Goal: Transaction & Acquisition: Purchase product/service

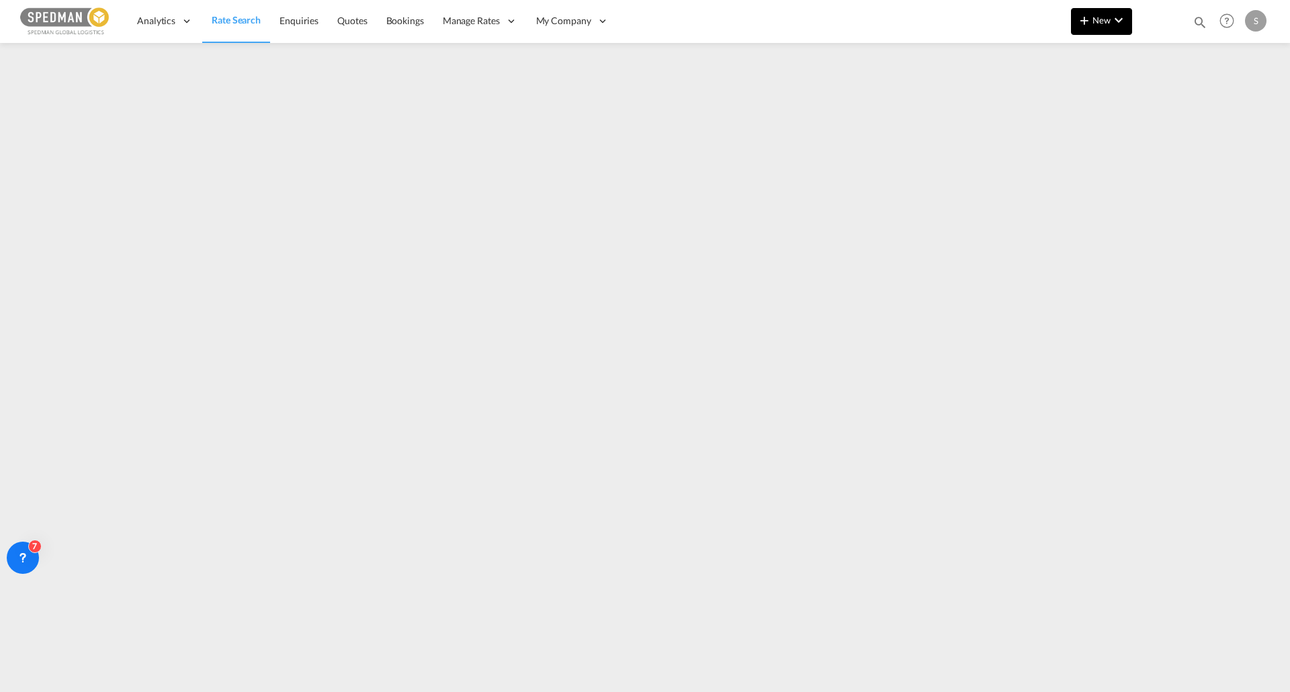
click at [1098, 30] on button "New" at bounding box center [1101, 21] width 61 height 27
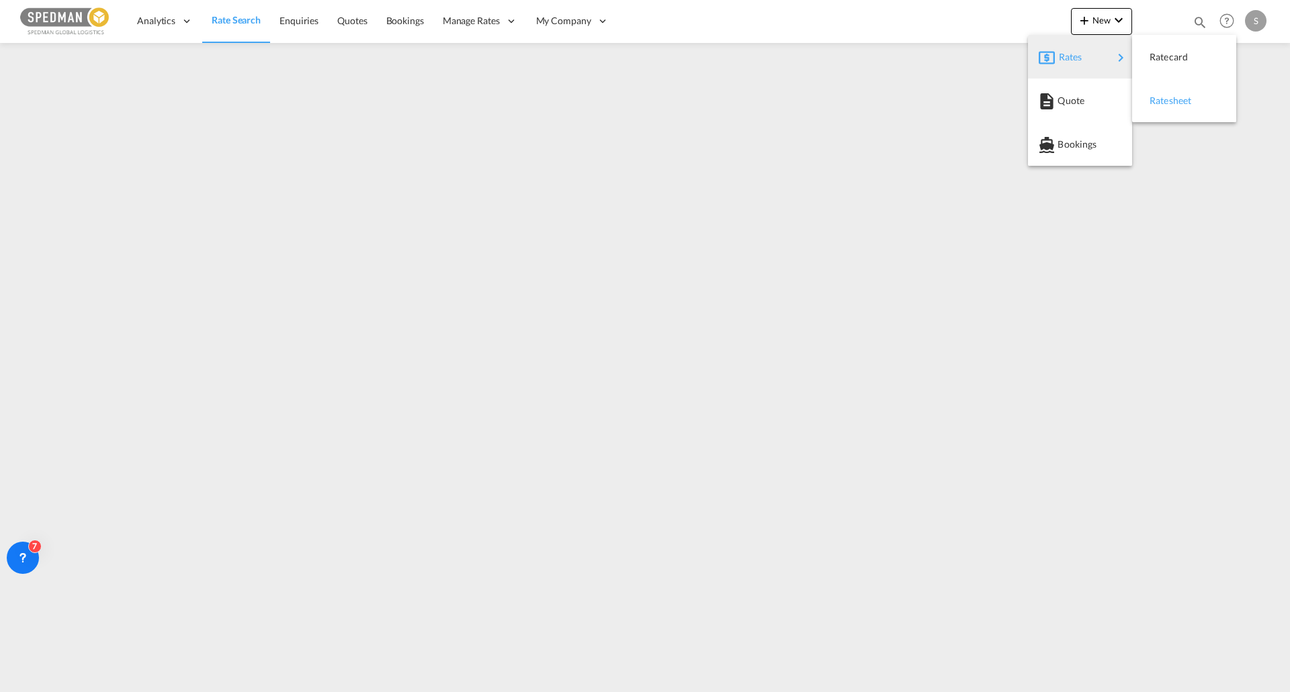
click at [1179, 109] on div "Ratesheet" at bounding box center [1174, 101] width 50 height 34
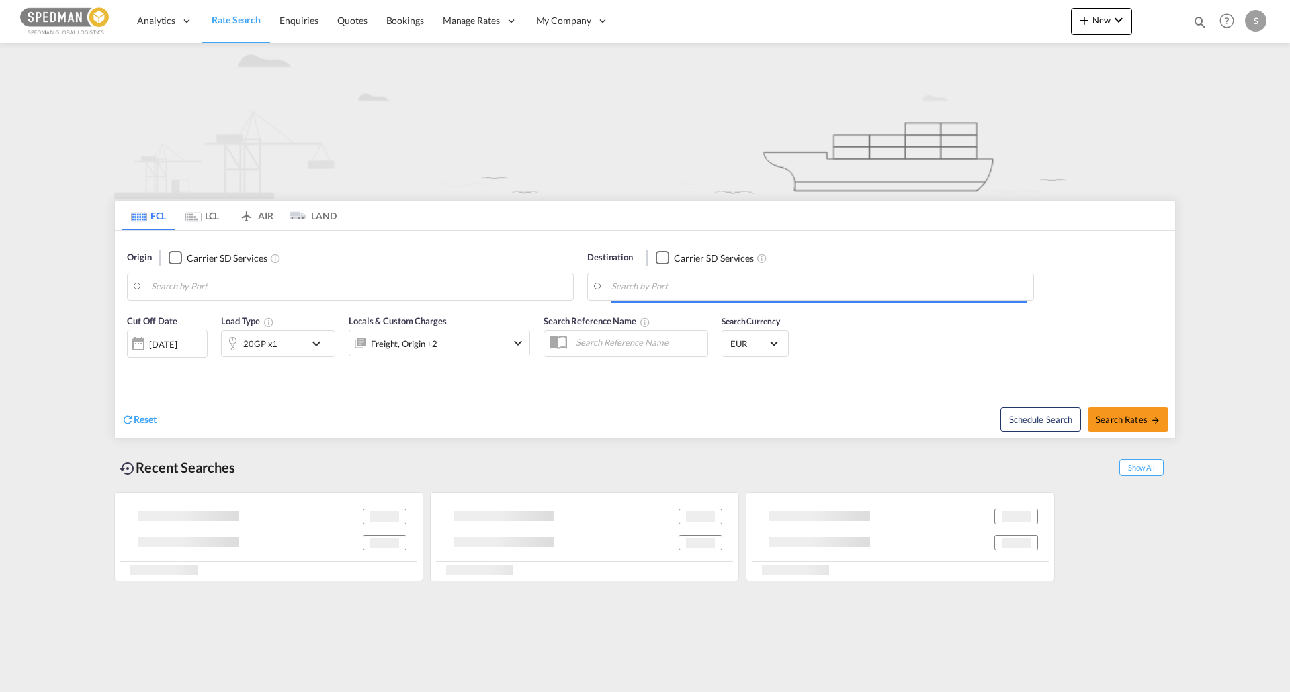
type input "[GEOGRAPHIC_DATA], DKFRC"
type input "[GEOGRAPHIC_DATA], [GEOGRAPHIC_DATA], CATOR"
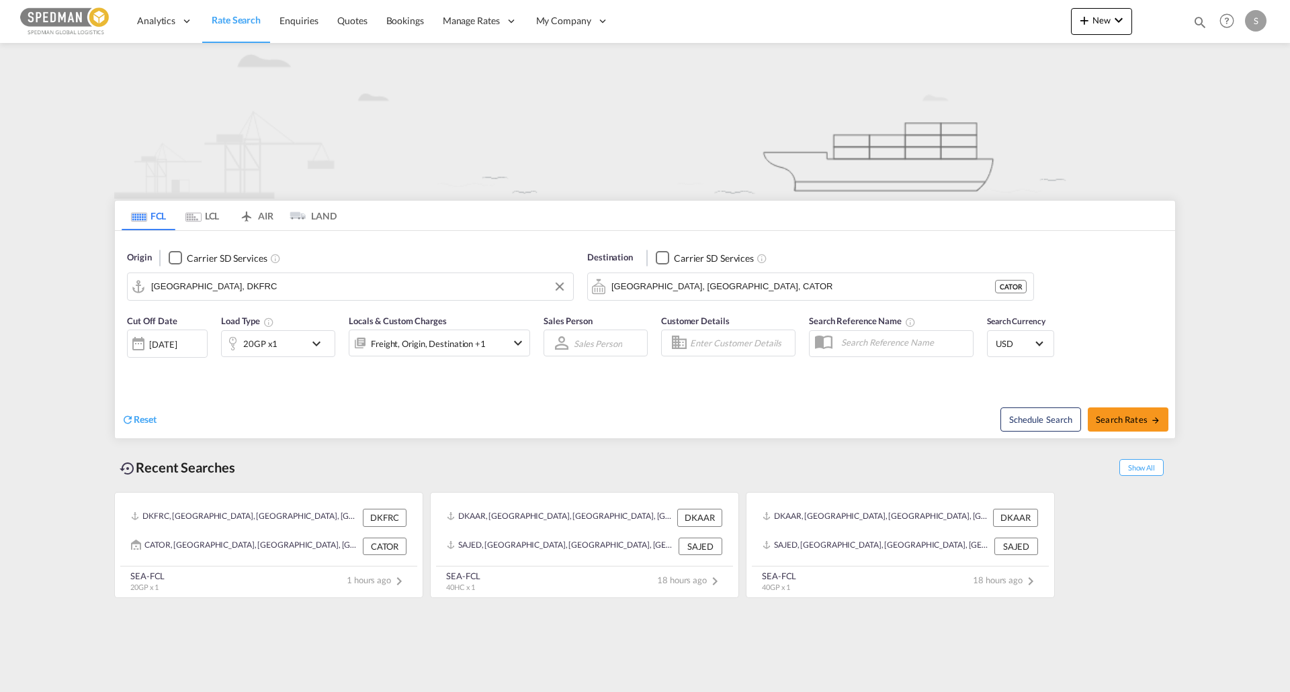
click at [238, 299] on md-autocomplete-wrap "[GEOGRAPHIC_DATA], DKFRC" at bounding box center [358, 290] width 415 height 27
click at [250, 288] on input "[GEOGRAPHIC_DATA], DKFRC" at bounding box center [358, 287] width 415 height 20
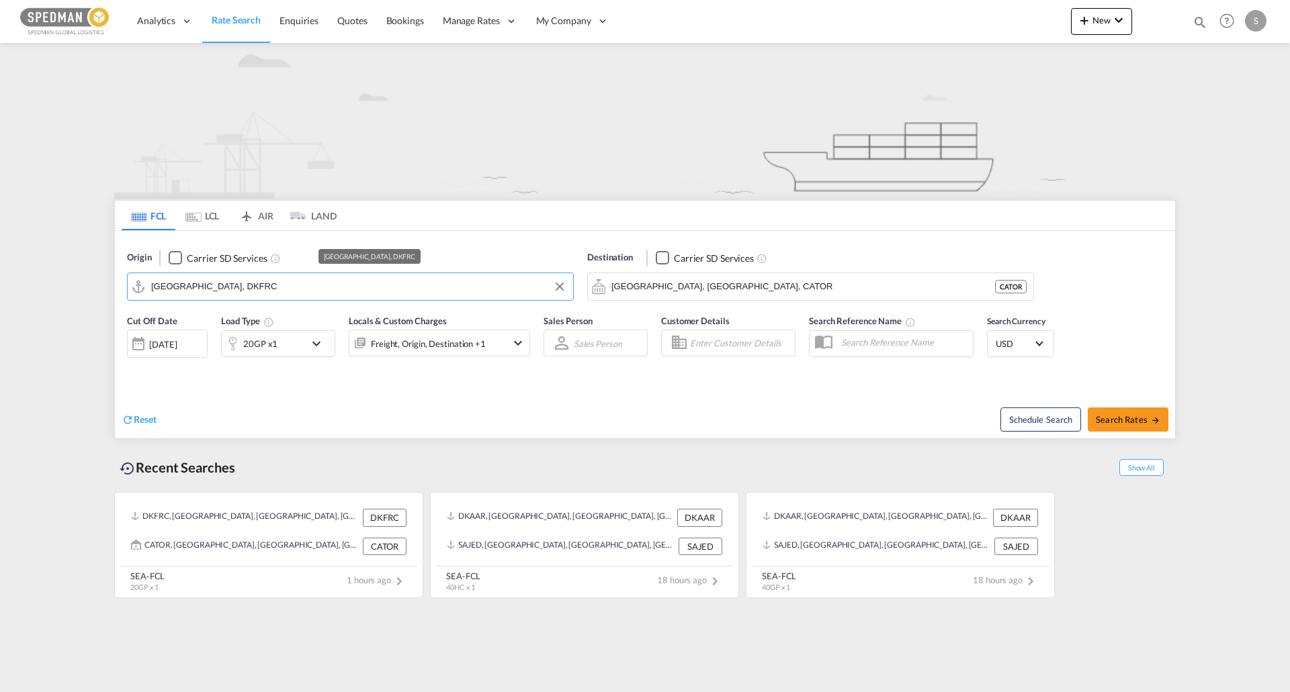
click at [250, 288] on input "[GEOGRAPHIC_DATA], DKFRC" at bounding box center [358, 287] width 415 height 20
click at [357, 278] on input "[GEOGRAPHIC_DATA], DKFRC" at bounding box center [358, 287] width 415 height 20
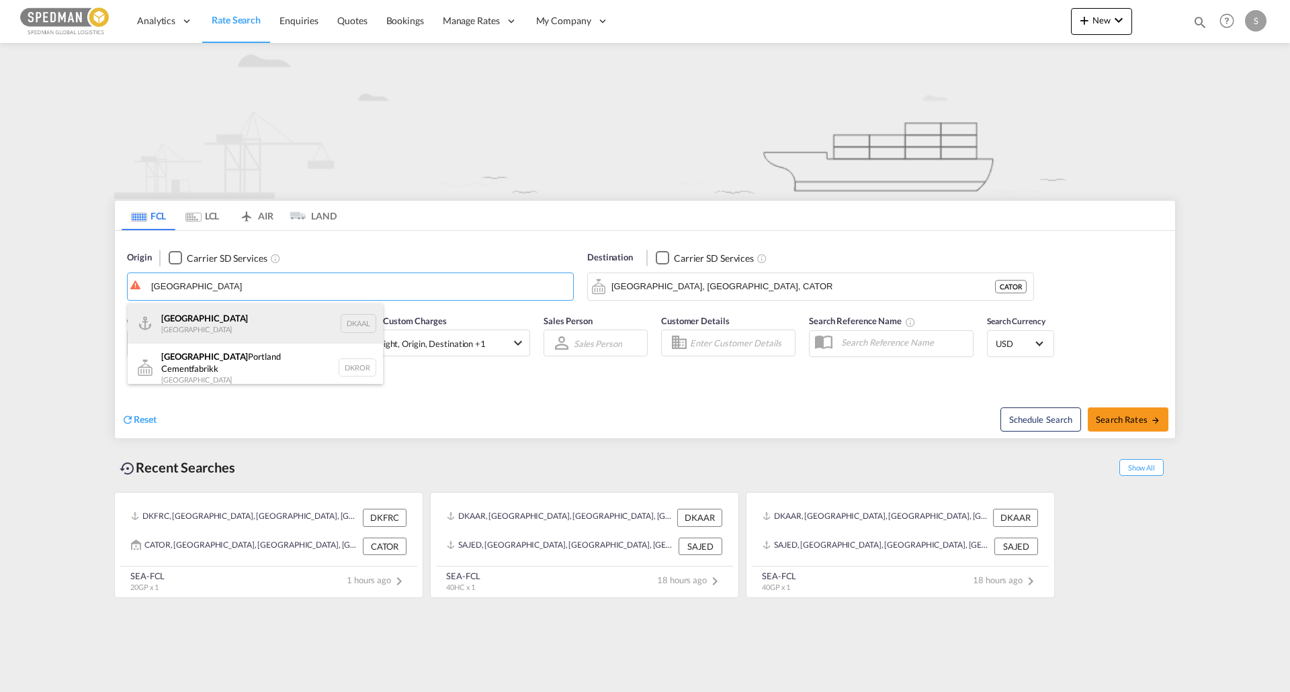
click at [320, 314] on div "Aalborg Denmark DKAAL" at bounding box center [255, 324] width 255 height 40
type input "[GEOGRAPHIC_DATA], DKAAL"
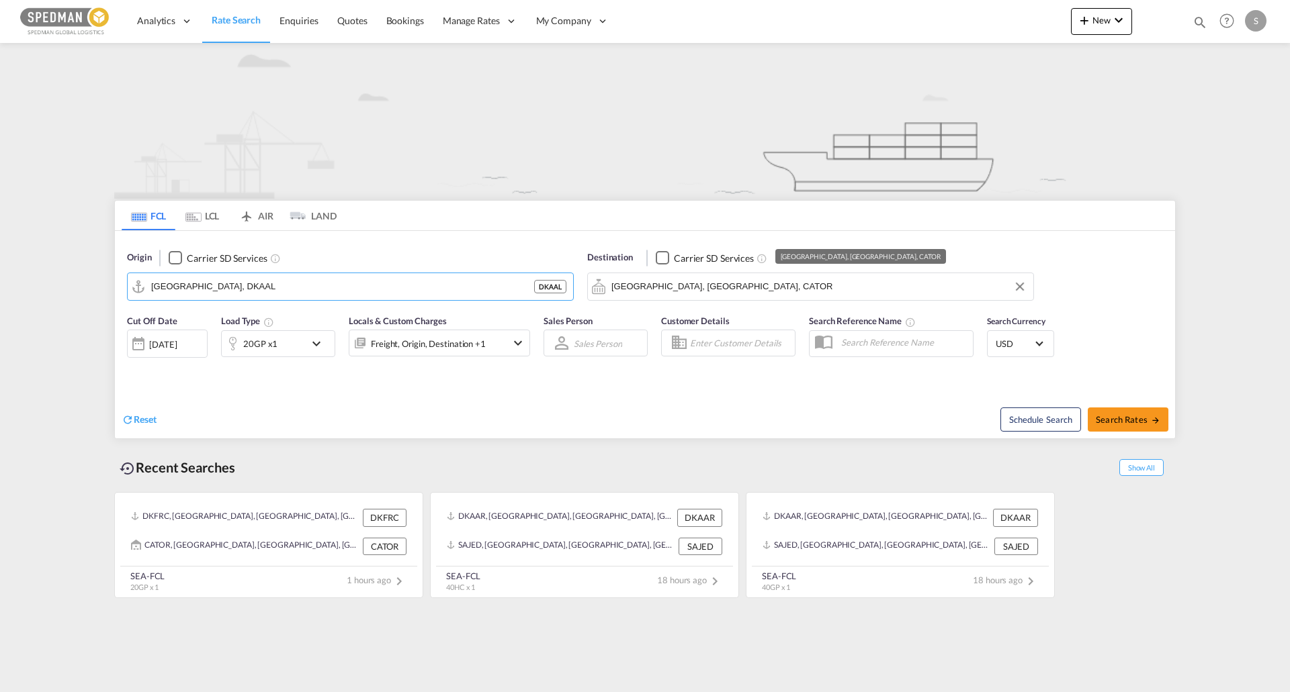
click at [703, 298] on md-autocomplete-wrap "[GEOGRAPHIC_DATA], [GEOGRAPHIC_DATA], CATOR" at bounding box center [818, 290] width 415 height 27
click at [713, 287] on input "[GEOGRAPHIC_DATA], [GEOGRAPHIC_DATA], CATOR" at bounding box center [818, 287] width 415 height 20
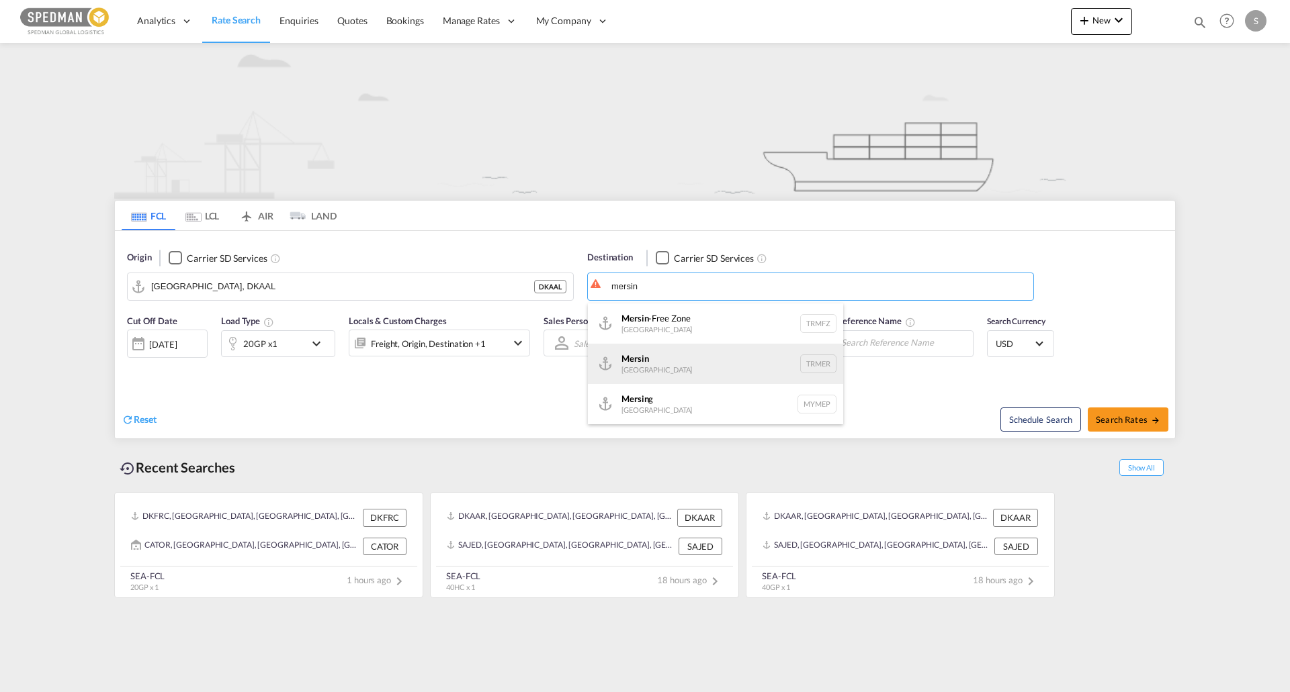
click at [715, 357] on div "Mersin [GEOGRAPHIC_DATA] TRMER" at bounding box center [715, 364] width 255 height 40
type input "Mersin, TRMER"
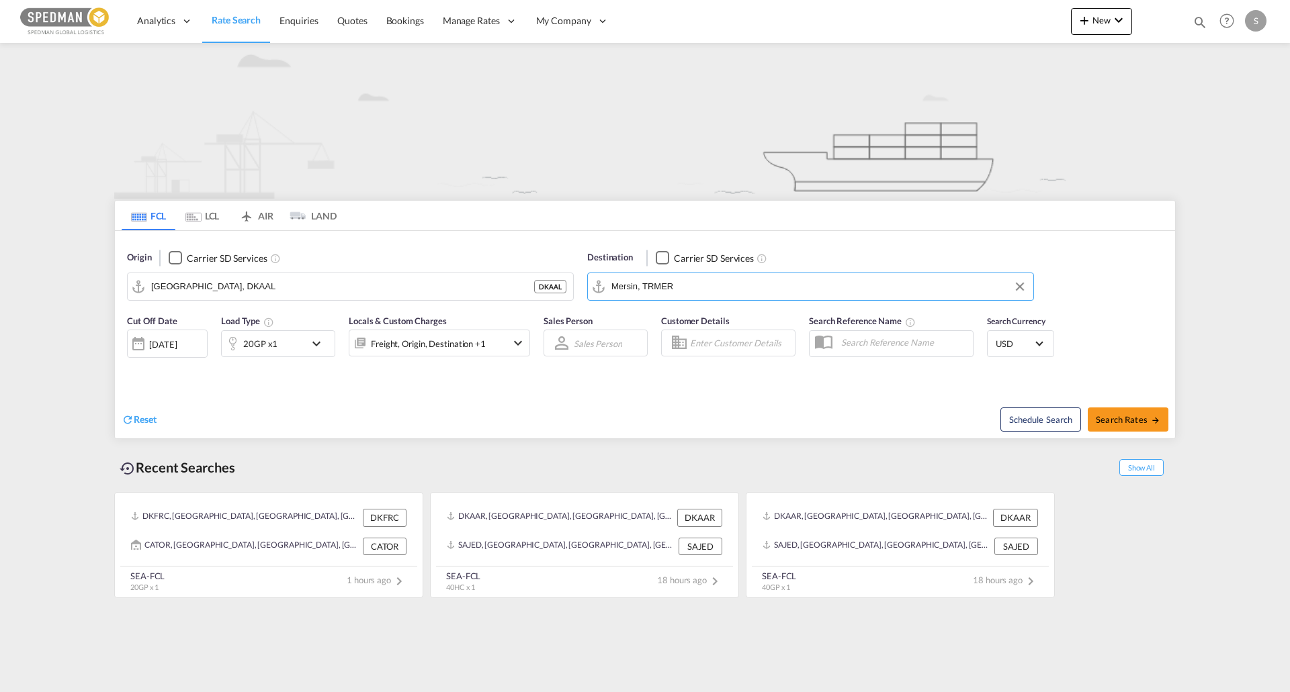
click at [295, 347] on div "20GP x1" at bounding box center [263, 343] width 83 height 27
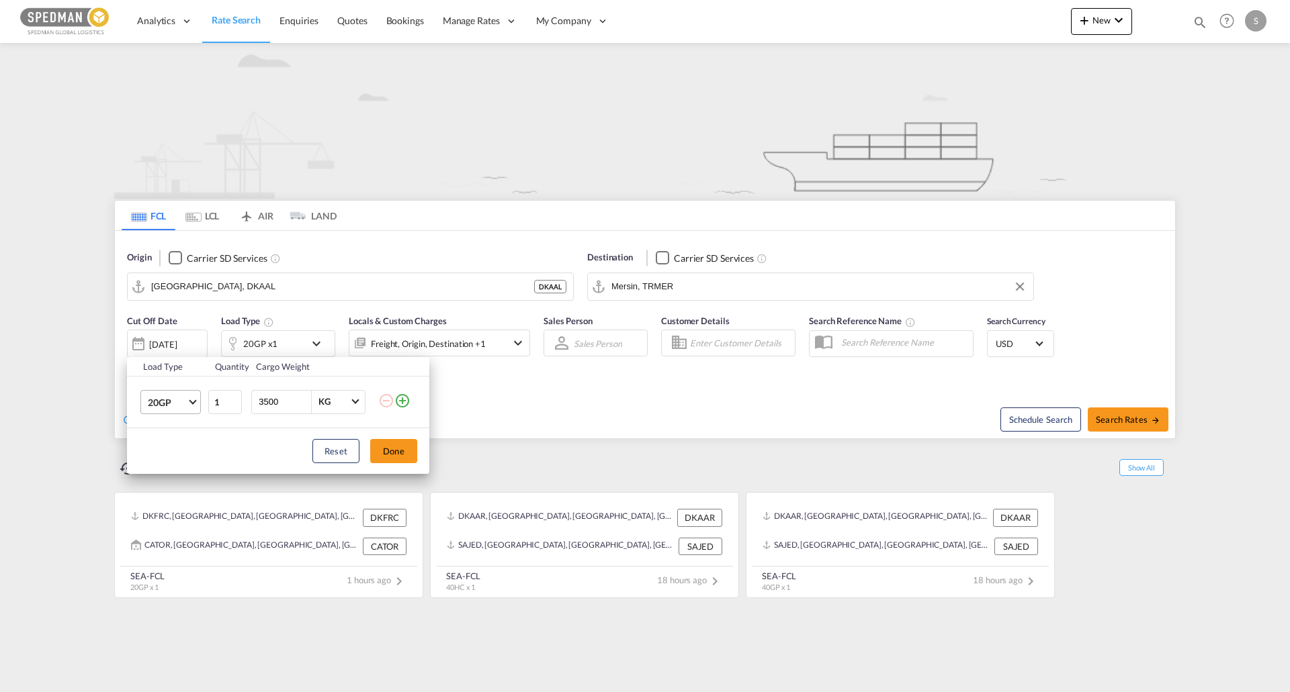
click at [180, 404] on span "20GP" at bounding box center [167, 402] width 39 height 13
drag, startPoint x: 169, startPoint y: 464, endPoint x: 177, endPoint y: 465, distance: 7.4
click at [169, 465] on div "40HC" at bounding box center [160, 466] width 25 height 13
click at [412, 455] on button "Done" at bounding box center [393, 451] width 47 height 24
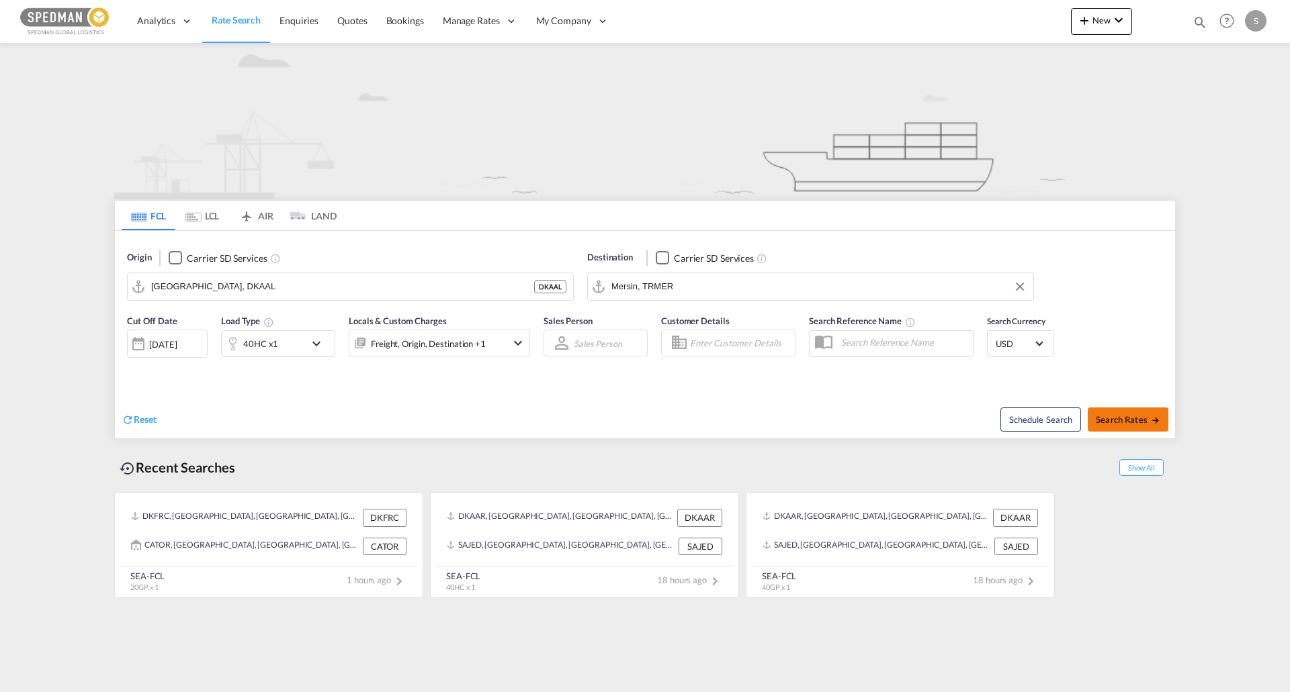
click at [1126, 420] on span "Search Rates" at bounding box center [1127, 419] width 64 height 11
type input "DKAAL to TRMER / [DATE]"
